Goal: Check status: Check status

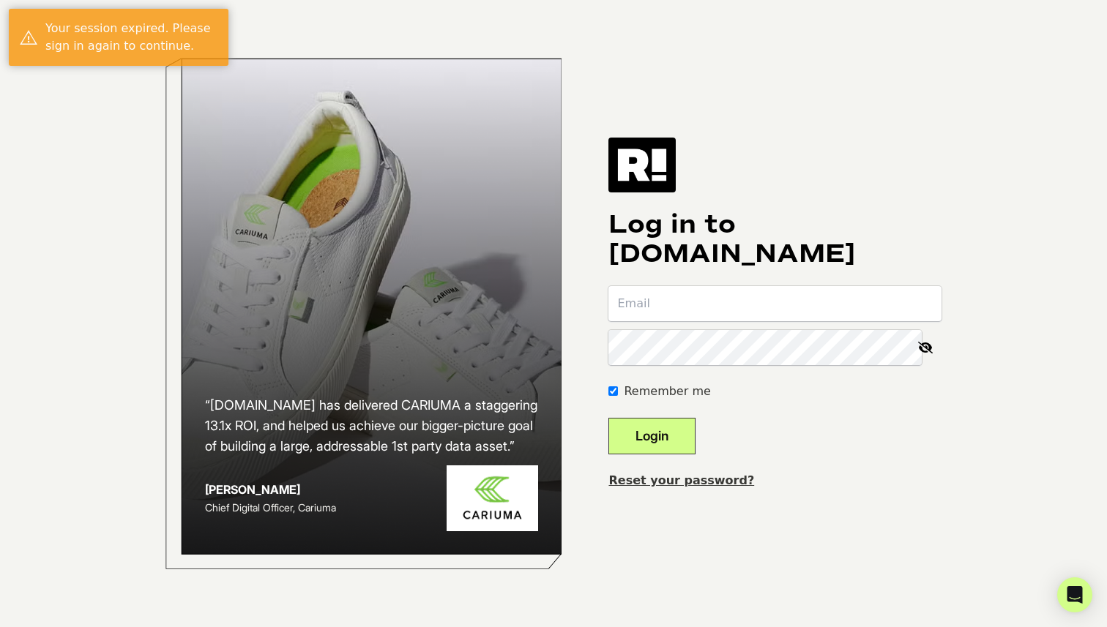
type input "[PERSON_NAME][EMAIL_ADDRESS][PERSON_NAME][DOMAIN_NAME]"
click at [676, 443] on button "Login" at bounding box center [651, 436] width 87 height 37
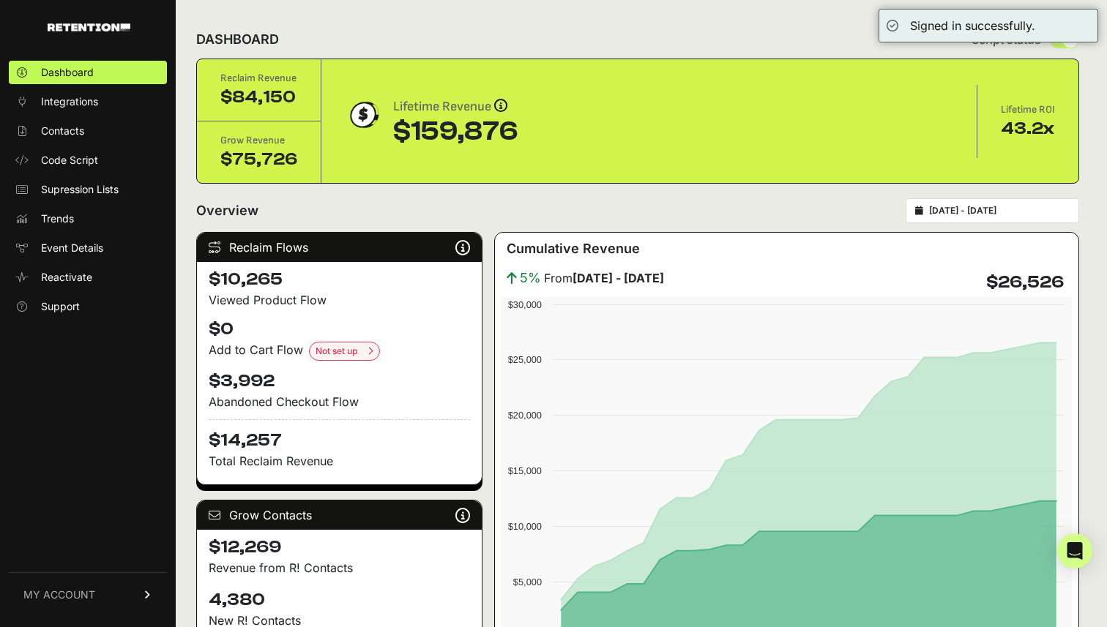
click at [989, 213] on input "[DATE] - [DATE]" at bounding box center [999, 211] width 141 height 12
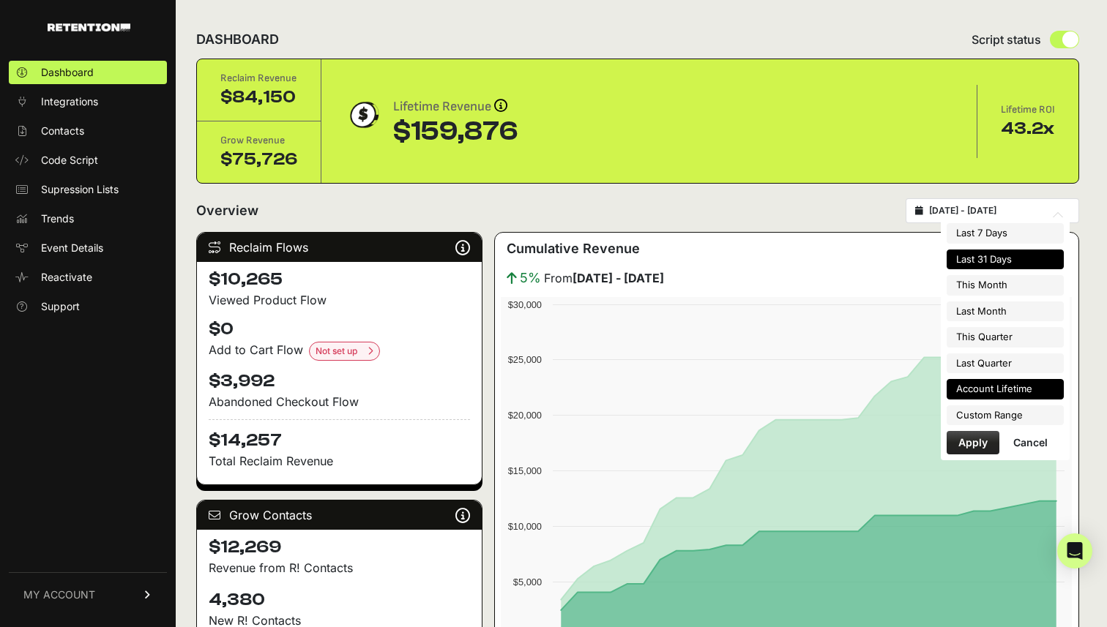
click at [998, 392] on li "Account Lifetime" at bounding box center [1004, 389] width 117 height 20
type input "[DATE] - [DATE]"
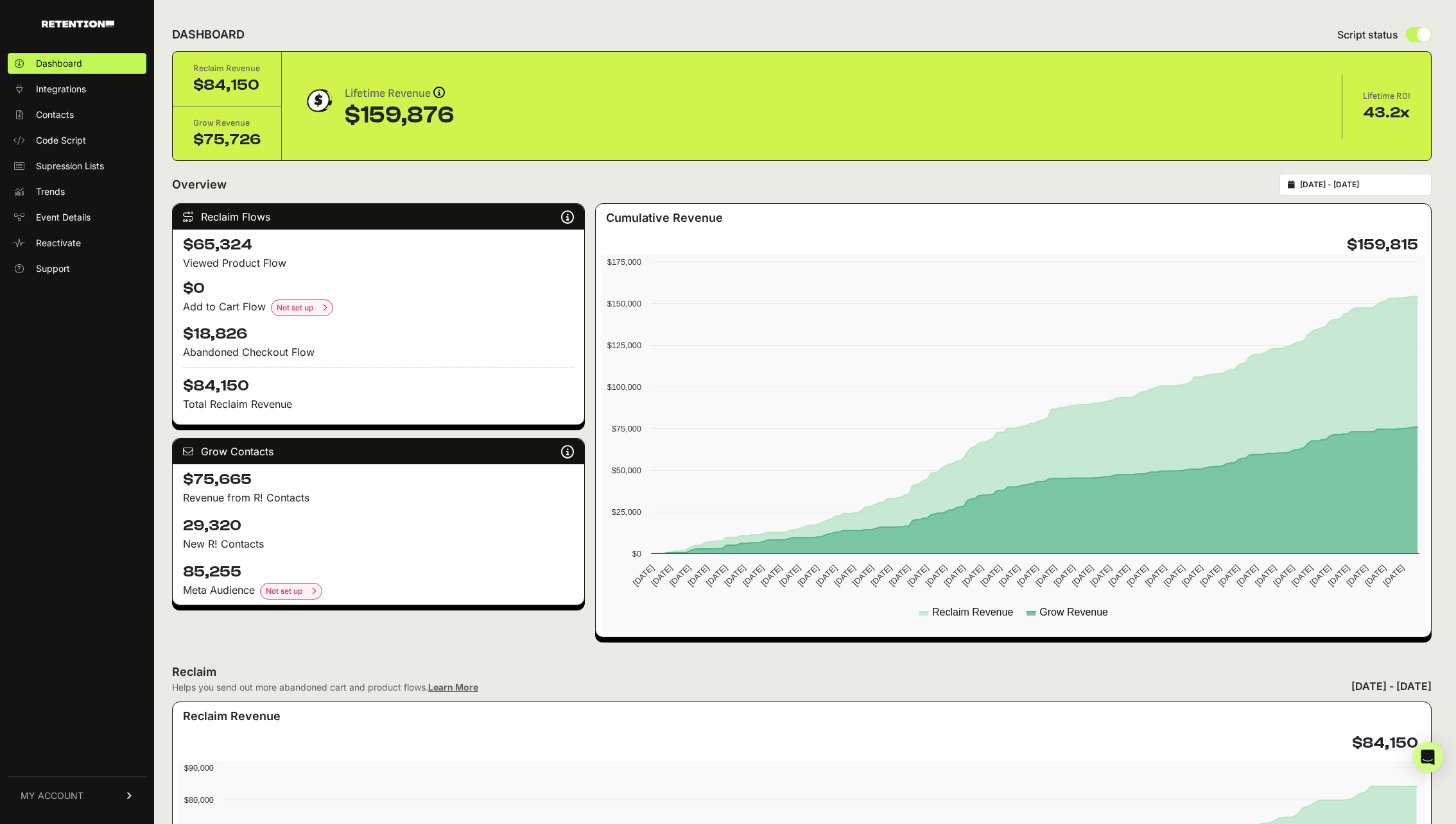
scroll to position [2, 0]
